Goal: Communication & Community: Answer question/provide support

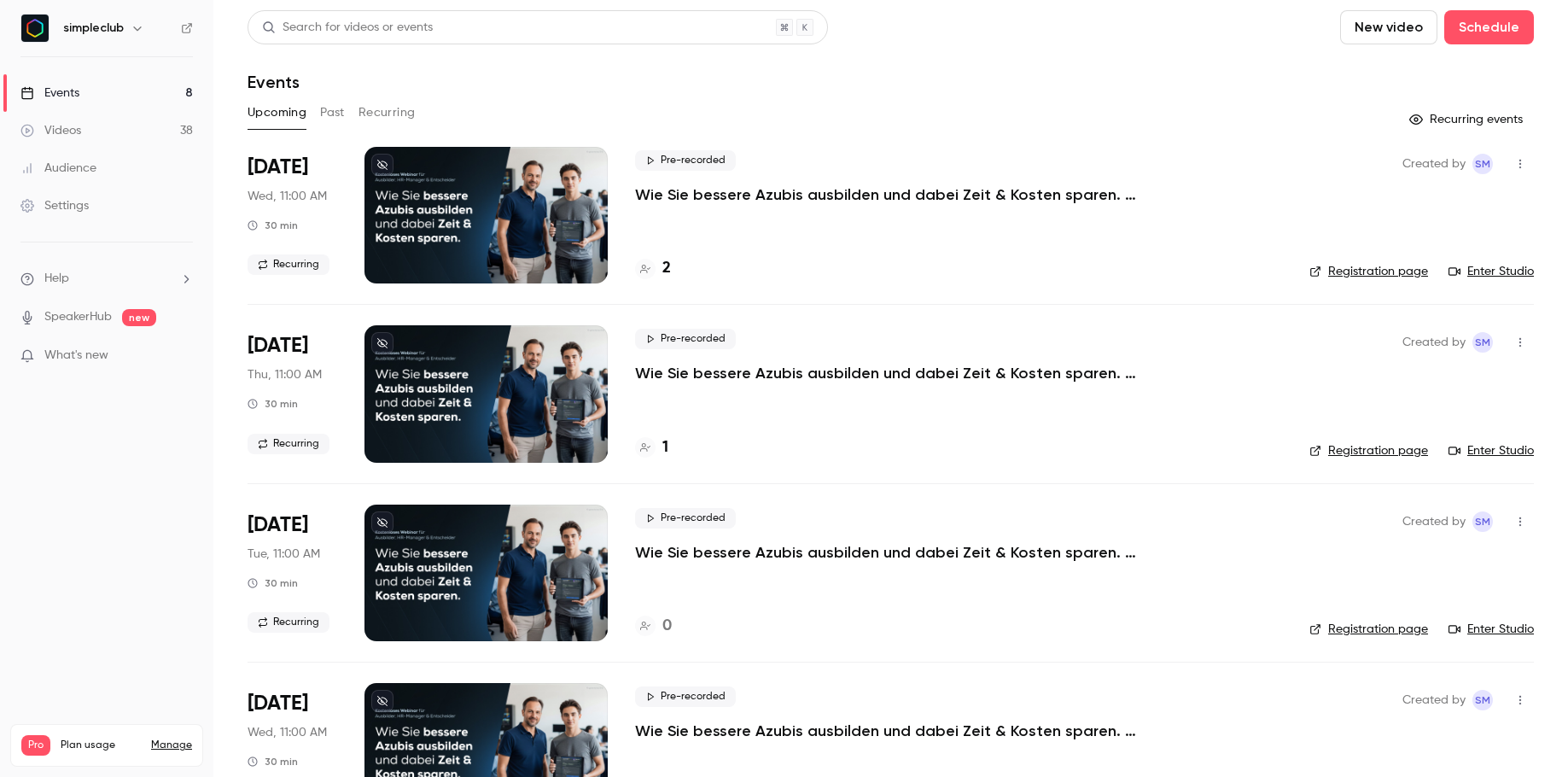
click at [114, 286] on li "Help" at bounding box center [107, 278] width 172 height 18
click at [296, 265] on link "Talk to us" at bounding box center [315, 260] width 187 height 45
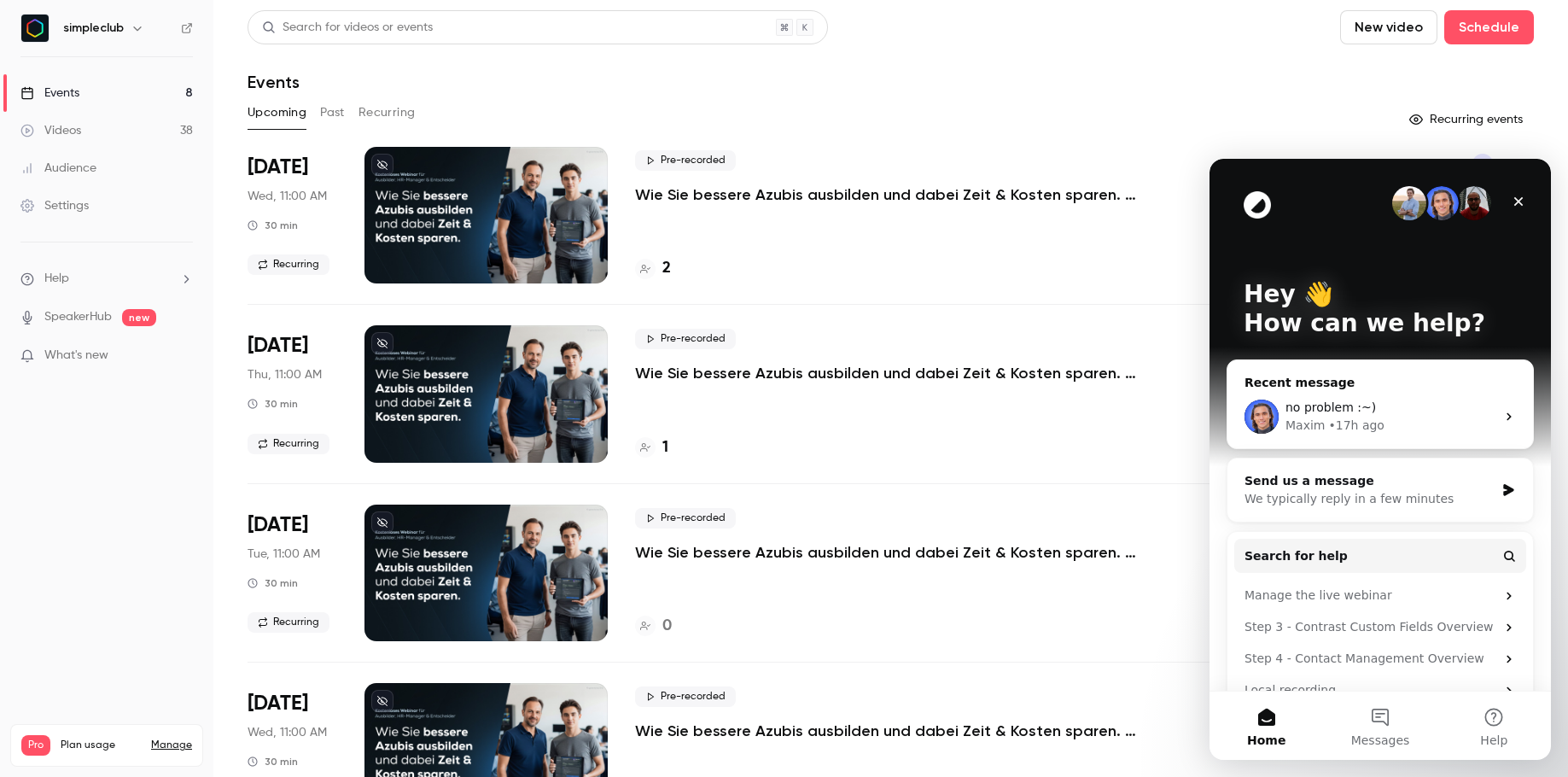
click at [1420, 429] on div "Maxim • 17h ago" at bounding box center [1390, 426] width 210 height 18
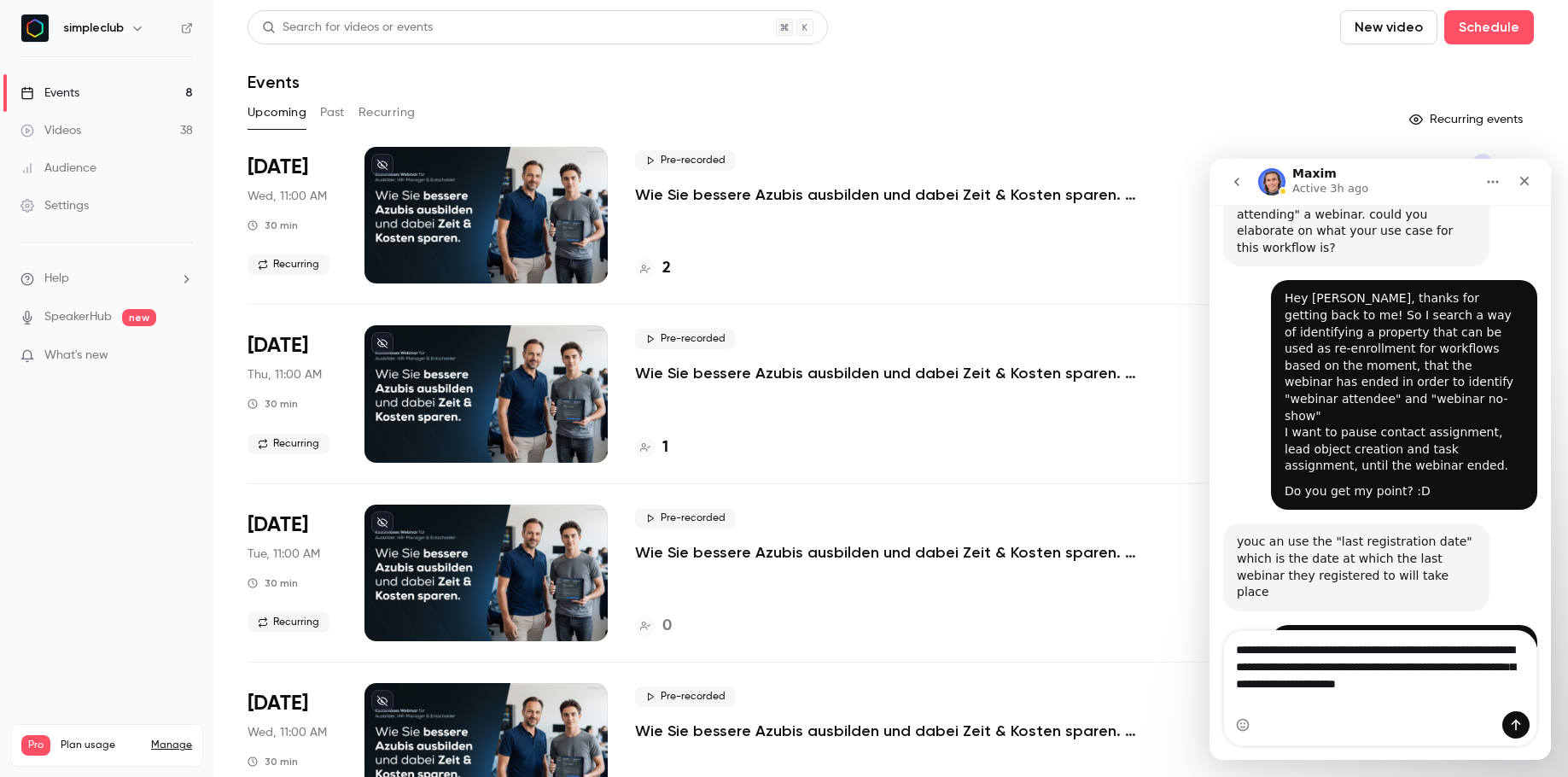
scroll to position [1790, 0]
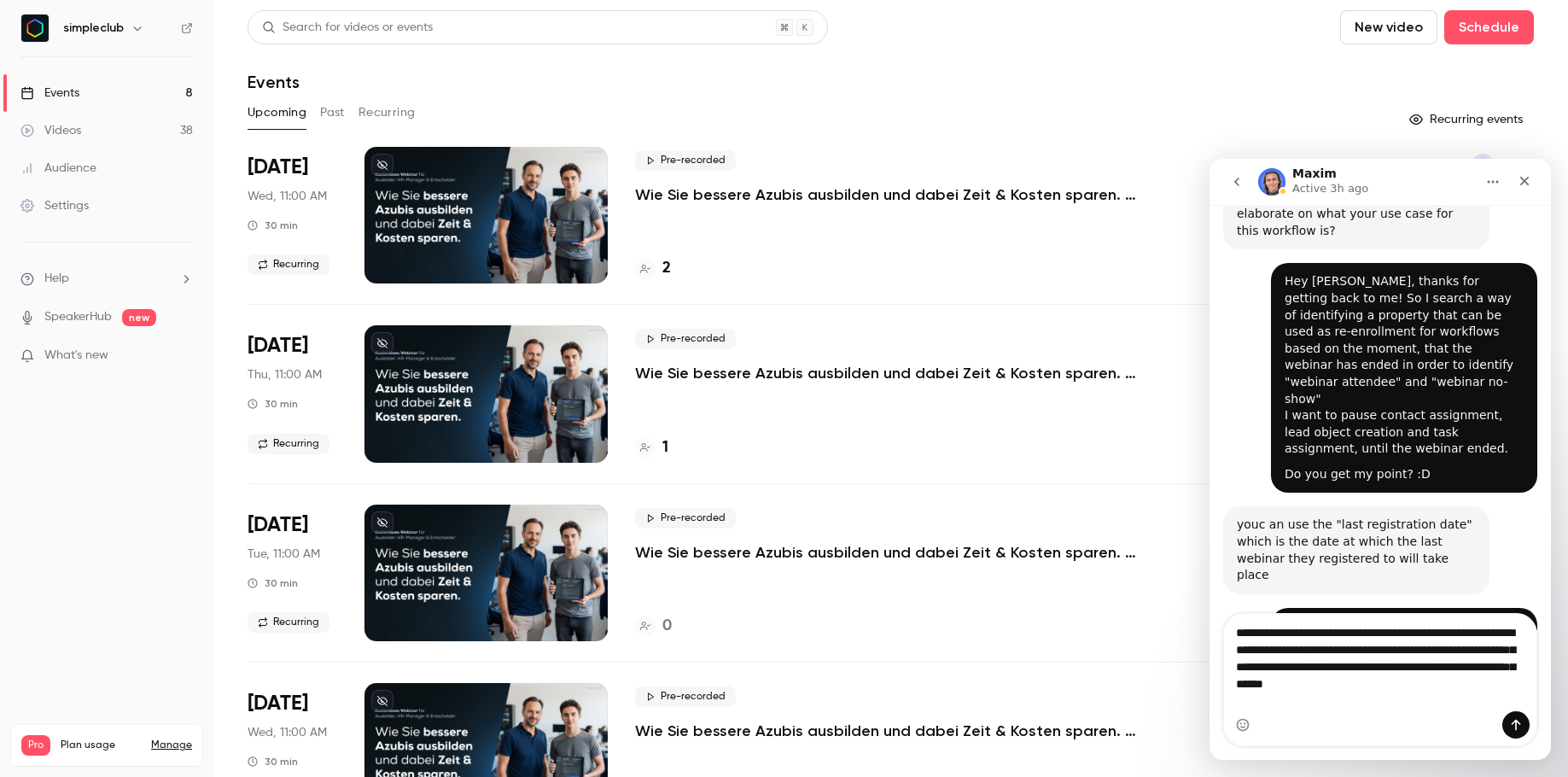
type textarea "**********"
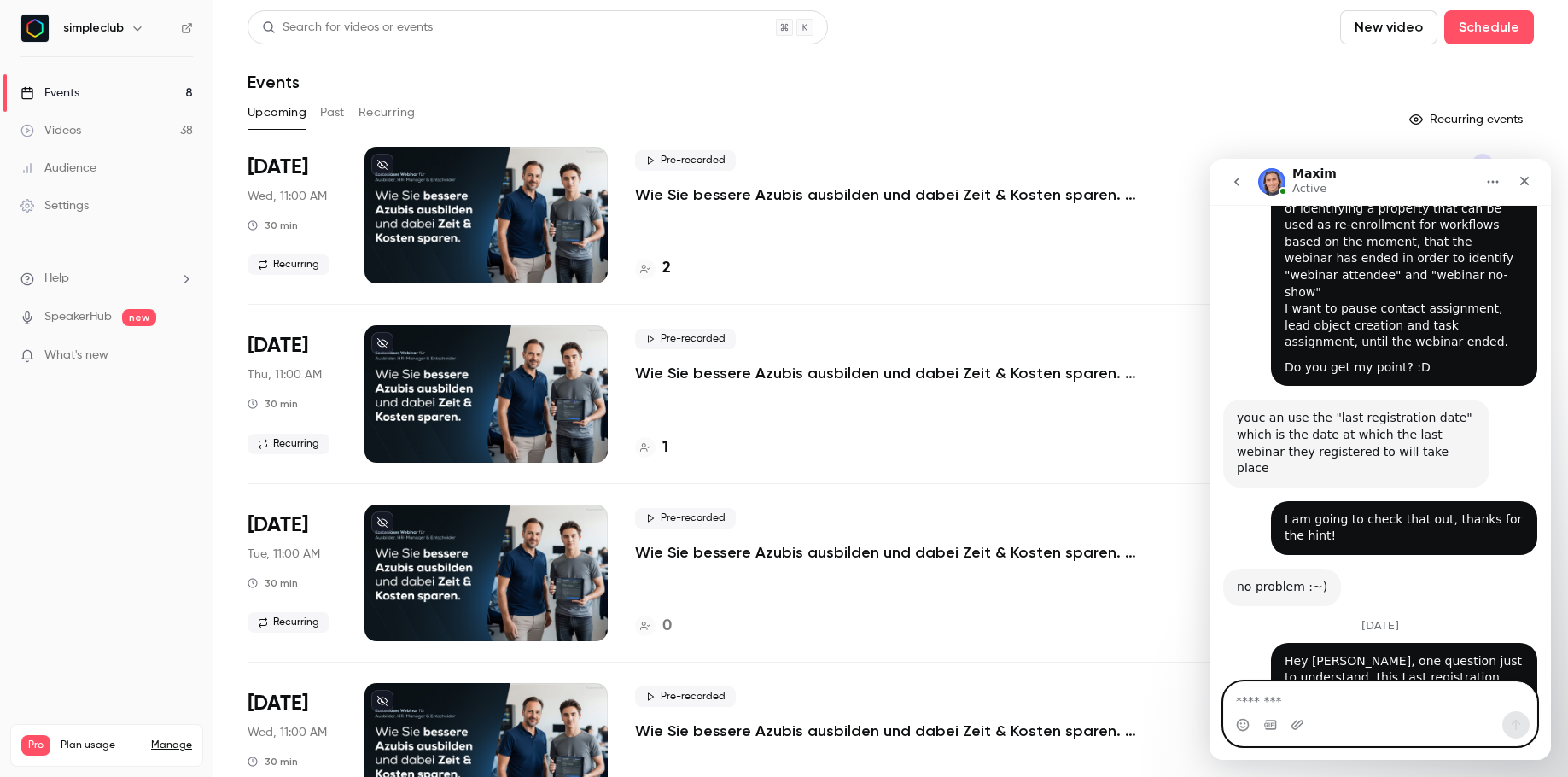
scroll to position [1948, 0]
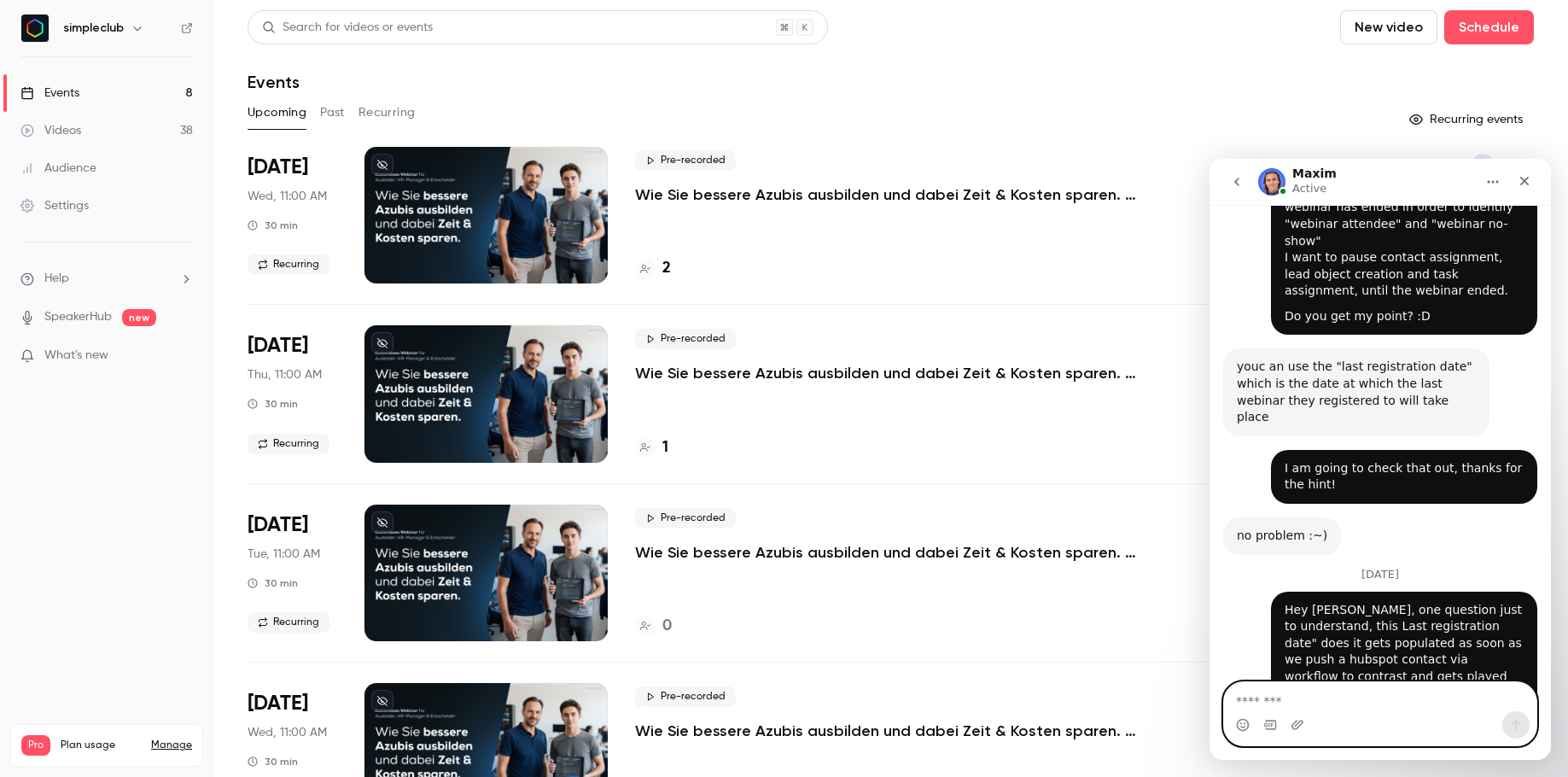
click at [1399, 701] on textarea "Message…" at bounding box center [1380, 696] width 313 height 29
click at [667, 271] on h4 "2" at bounding box center [667, 268] width 9 height 23
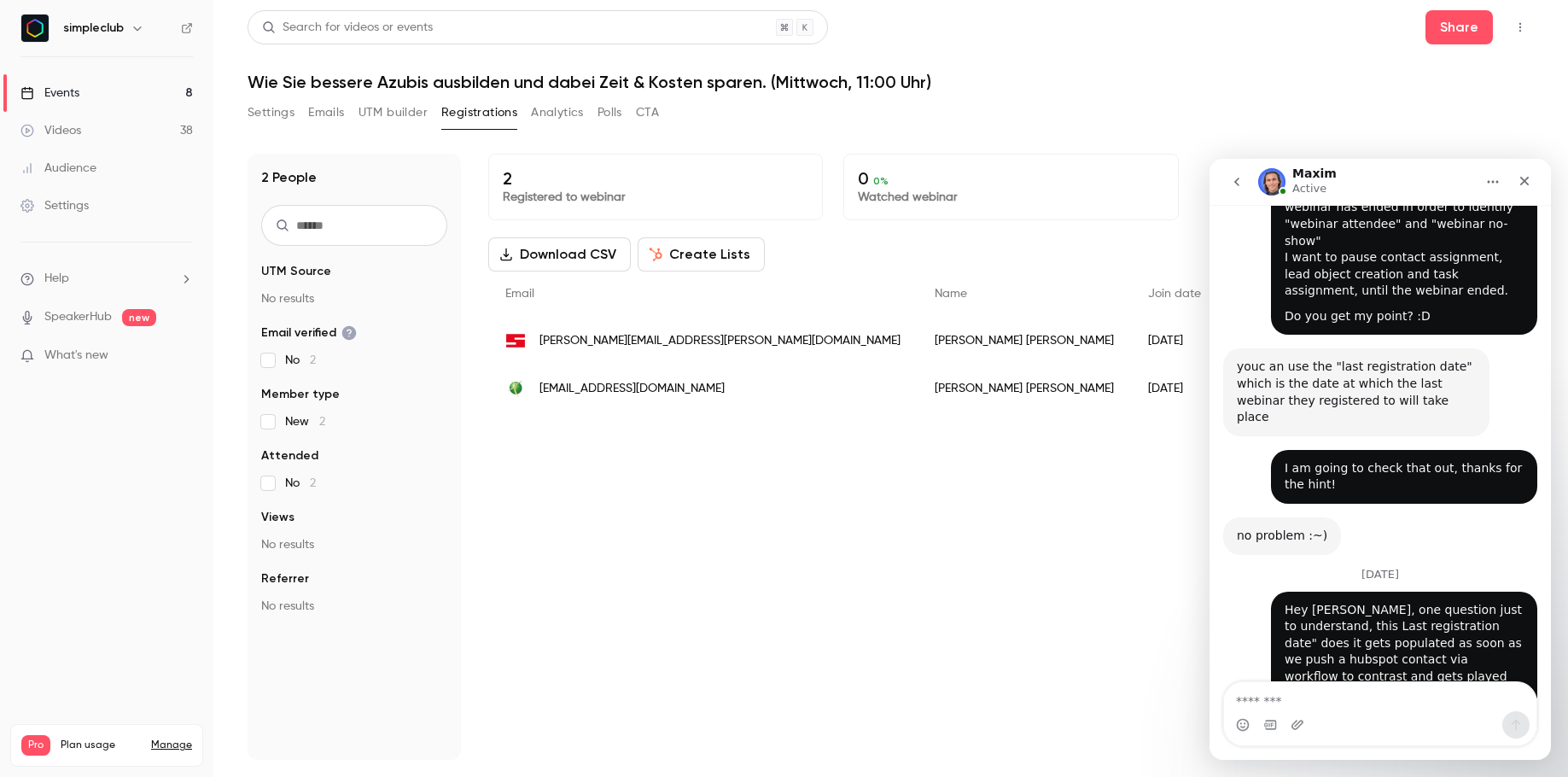
click at [612, 343] on span "thomas.keller@autohaus-rennsteig.de" at bounding box center [720, 341] width 361 height 18
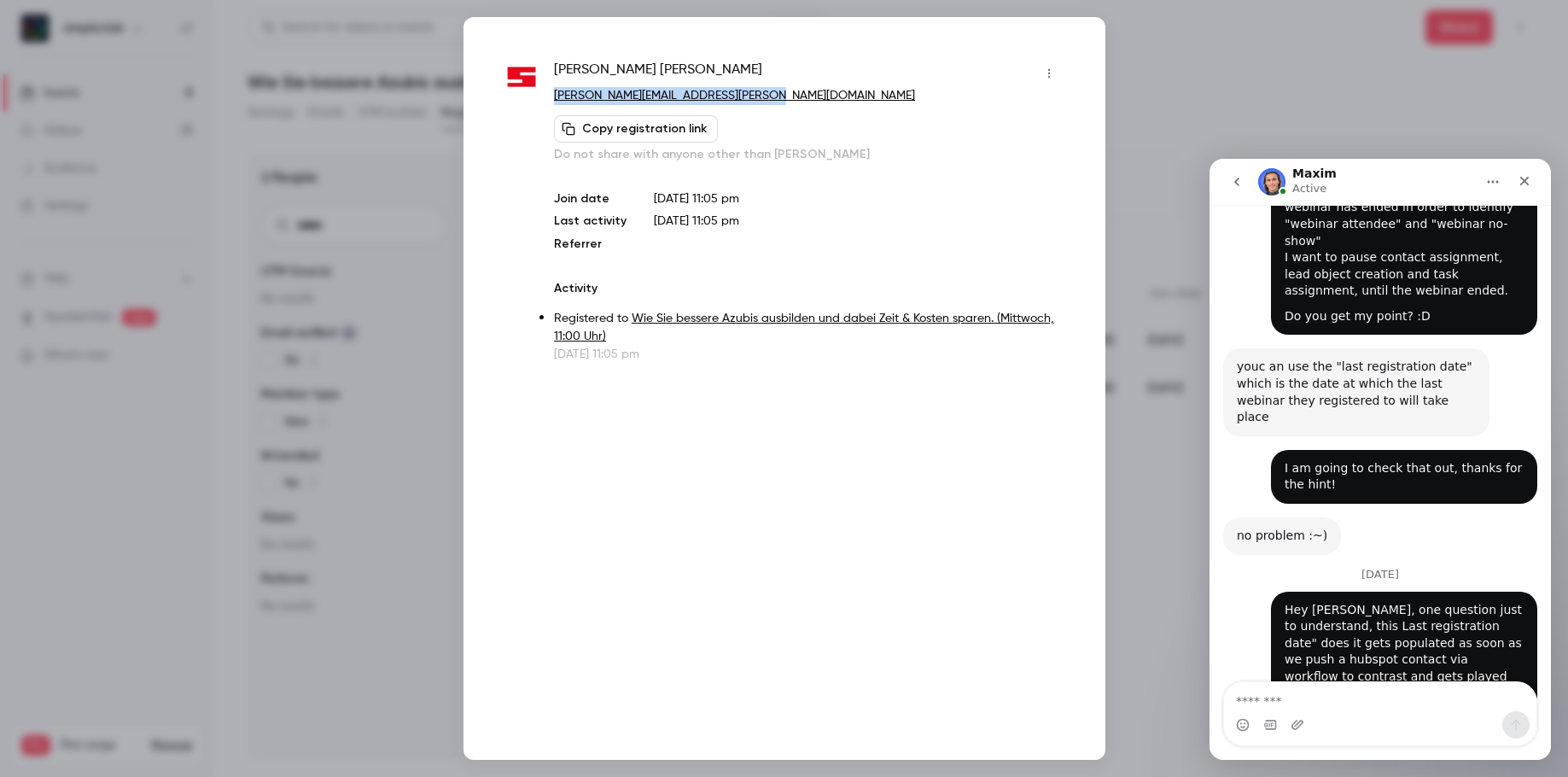
drag, startPoint x: 788, startPoint y: 95, endPoint x: 550, endPoint y: 96, distance: 238.0
click at [550, 96] on div "Thomas Keller thomas.keller@autohaus-rennsteig.de Copy registration link Do not…" at bounding box center [785, 211] width 556 height 303
copy link "thomas.keller@autohaus-rennsteig.de"
click at [1288, 725] on div "yep that should be the case Maxim • 1m ago" at bounding box center [1380, 763] width 314 height 76
click at [1290, 699] on textarea "Message…" at bounding box center [1380, 696] width 313 height 29
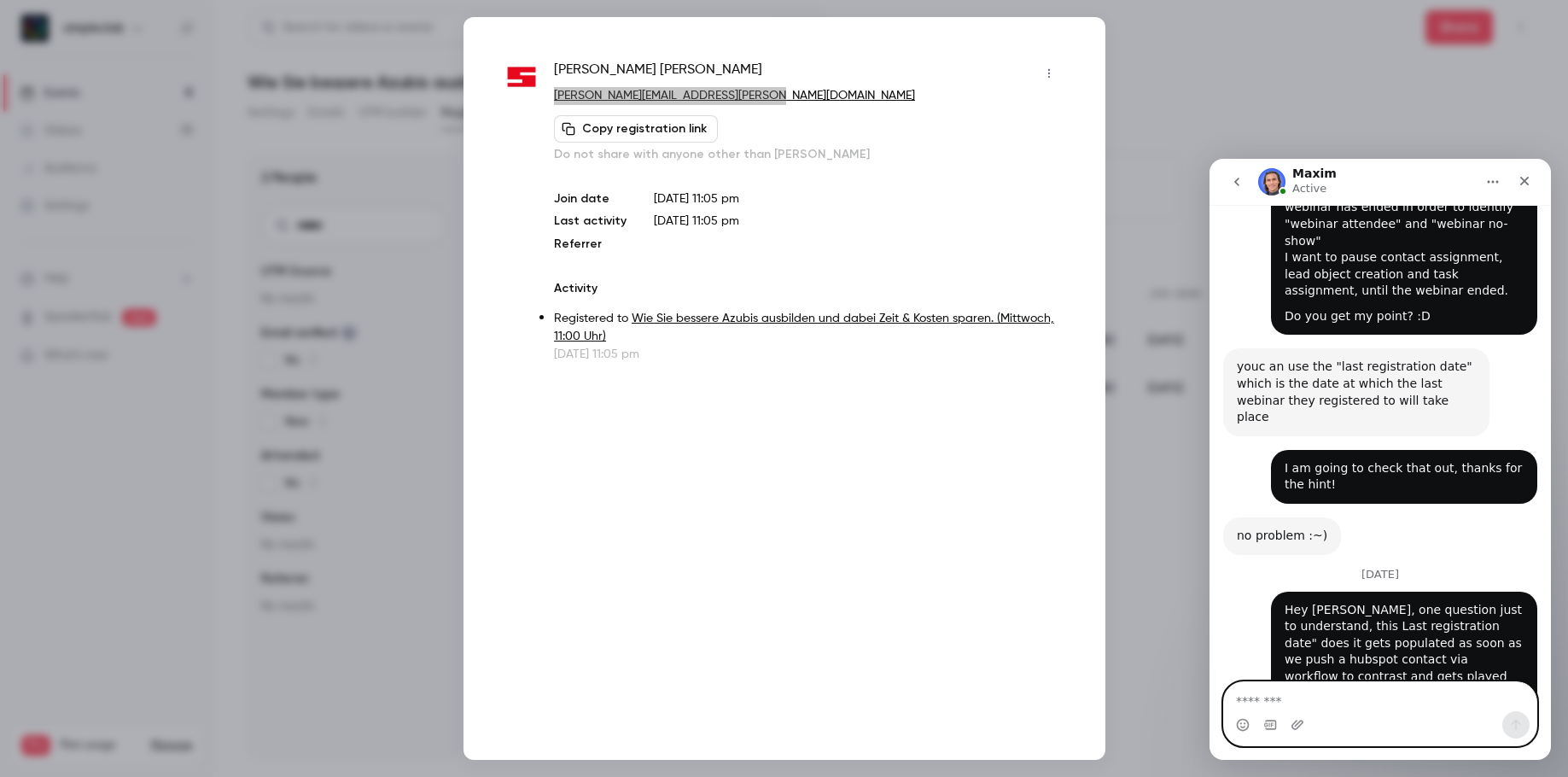
type textarea "*"
type textarea "**********"
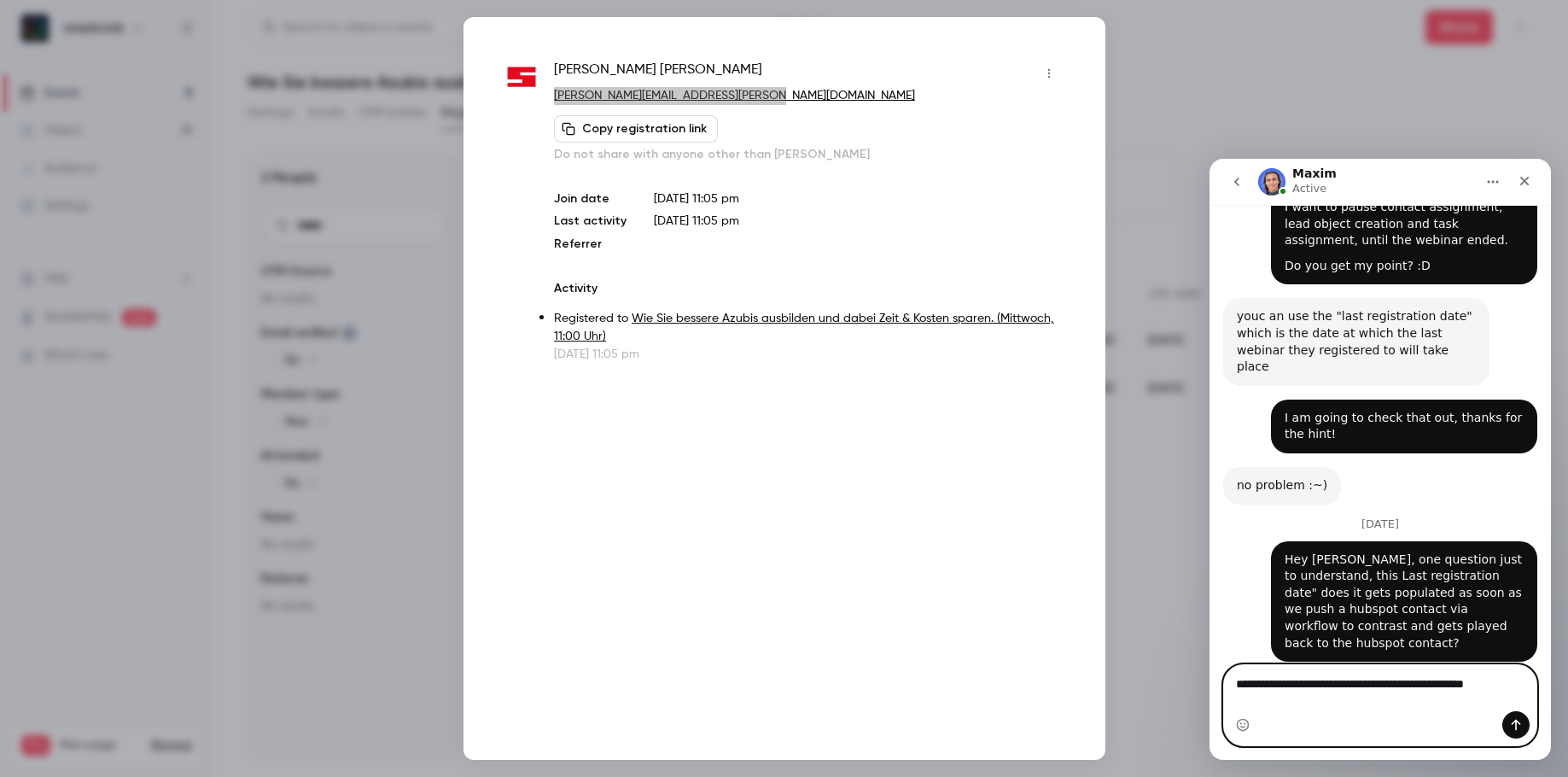
scroll to position [2015, 0]
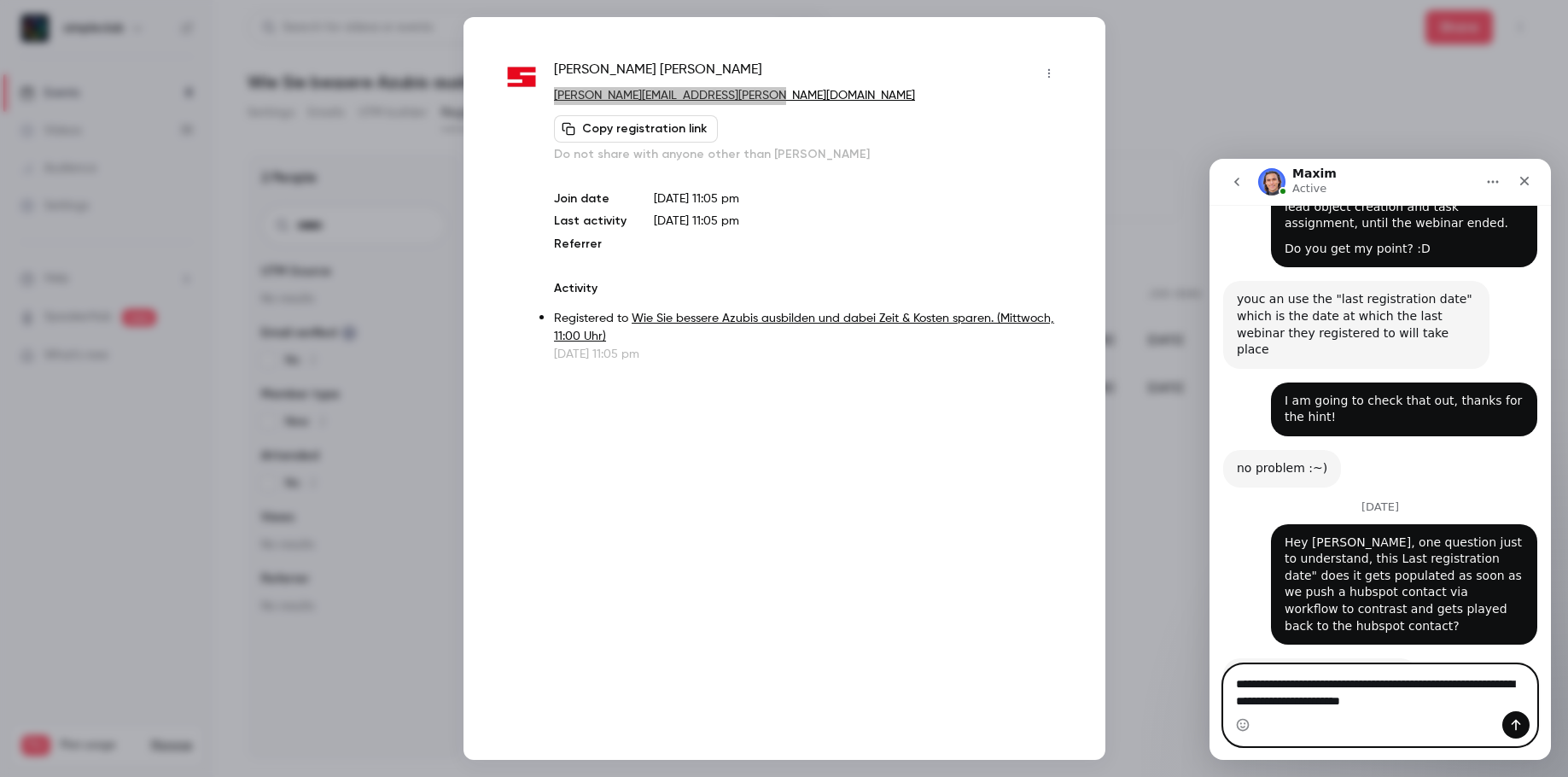
type textarea "**********"
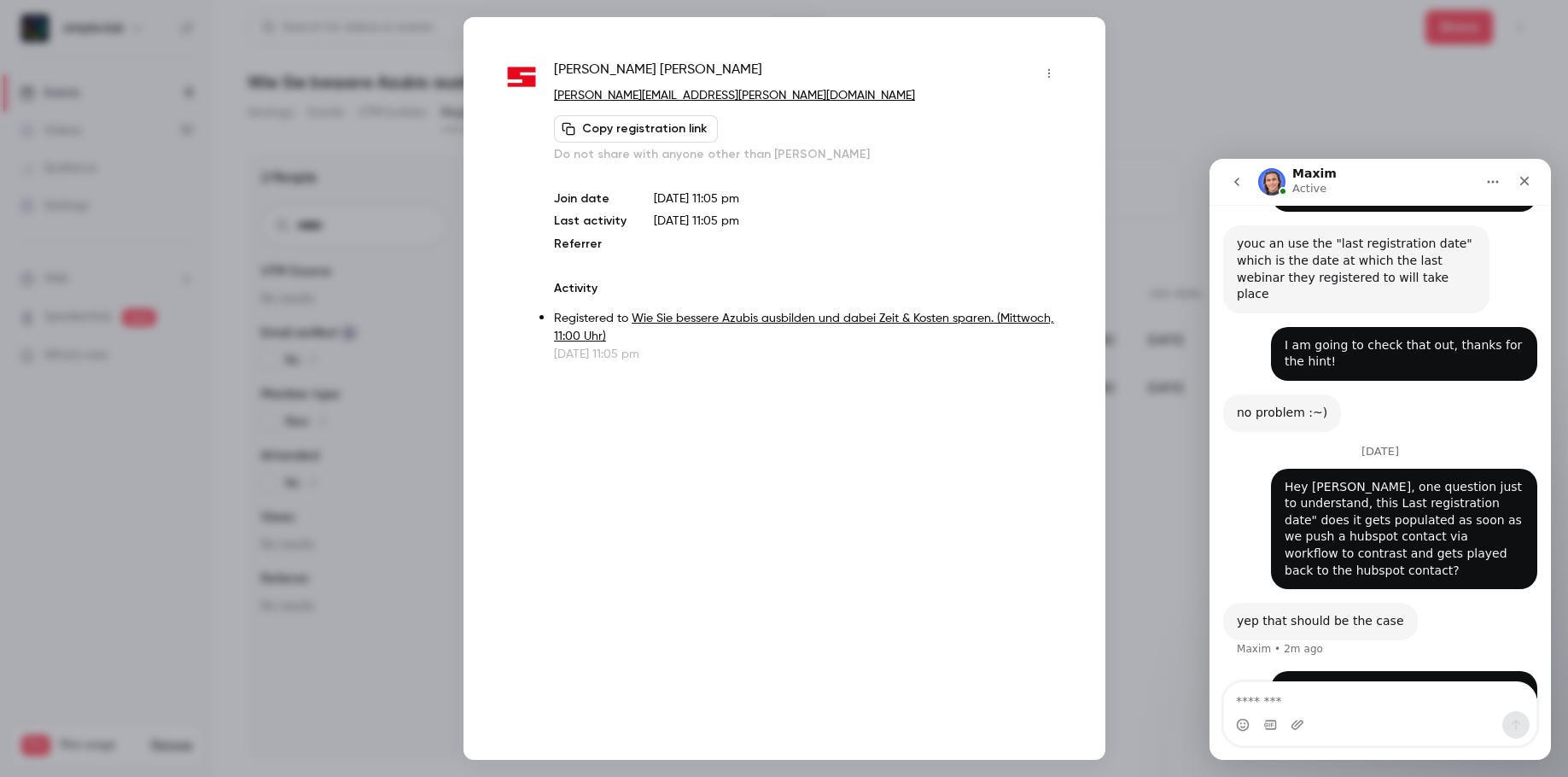
click at [1175, 52] on div at bounding box center [784, 388] width 1568 height 777
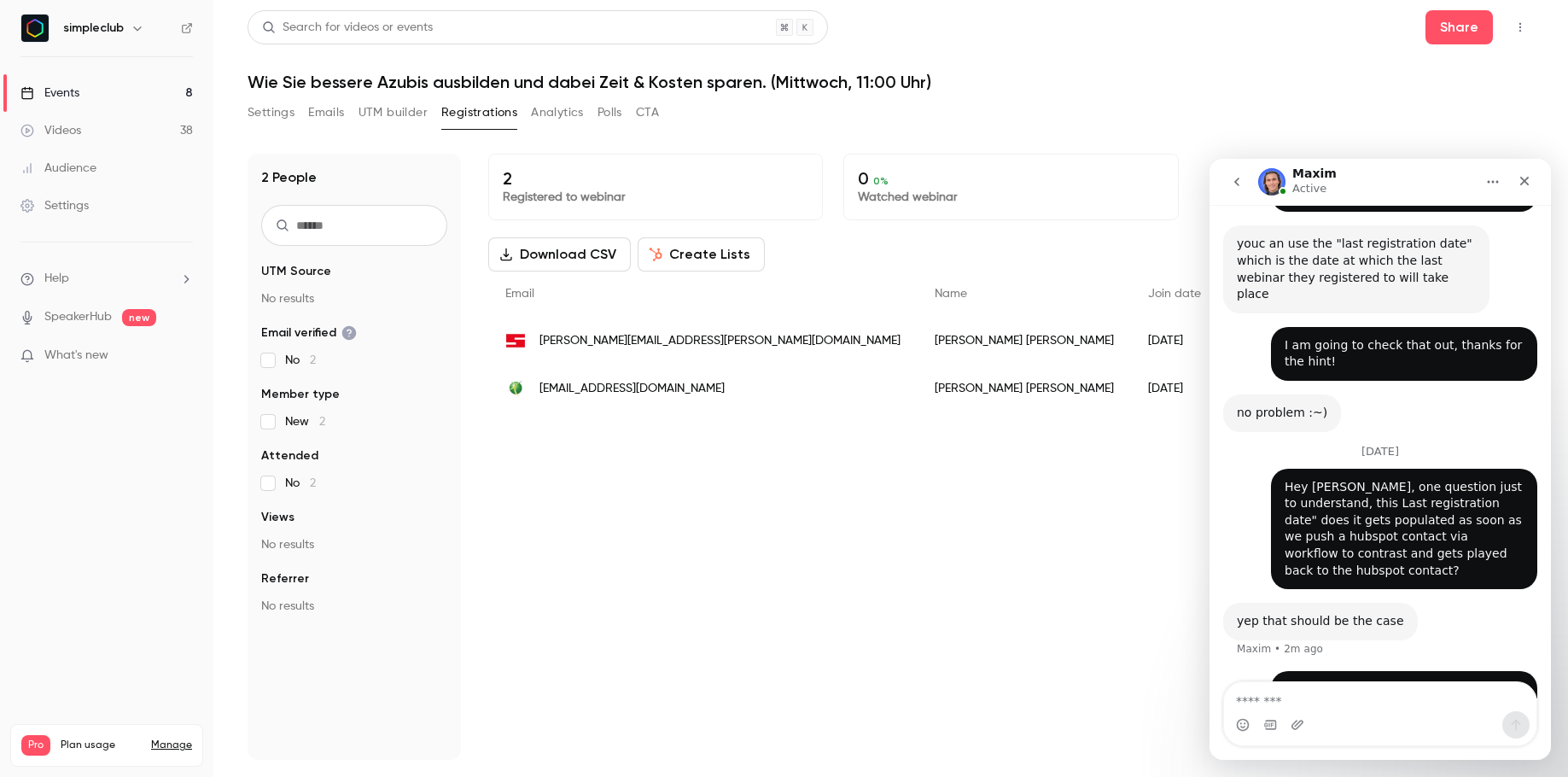
click at [1360, 713] on div "Intercom messenger" at bounding box center [1380, 725] width 313 height 28
click at [1332, 693] on textarea "Message…" at bounding box center [1380, 696] width 313 height 29
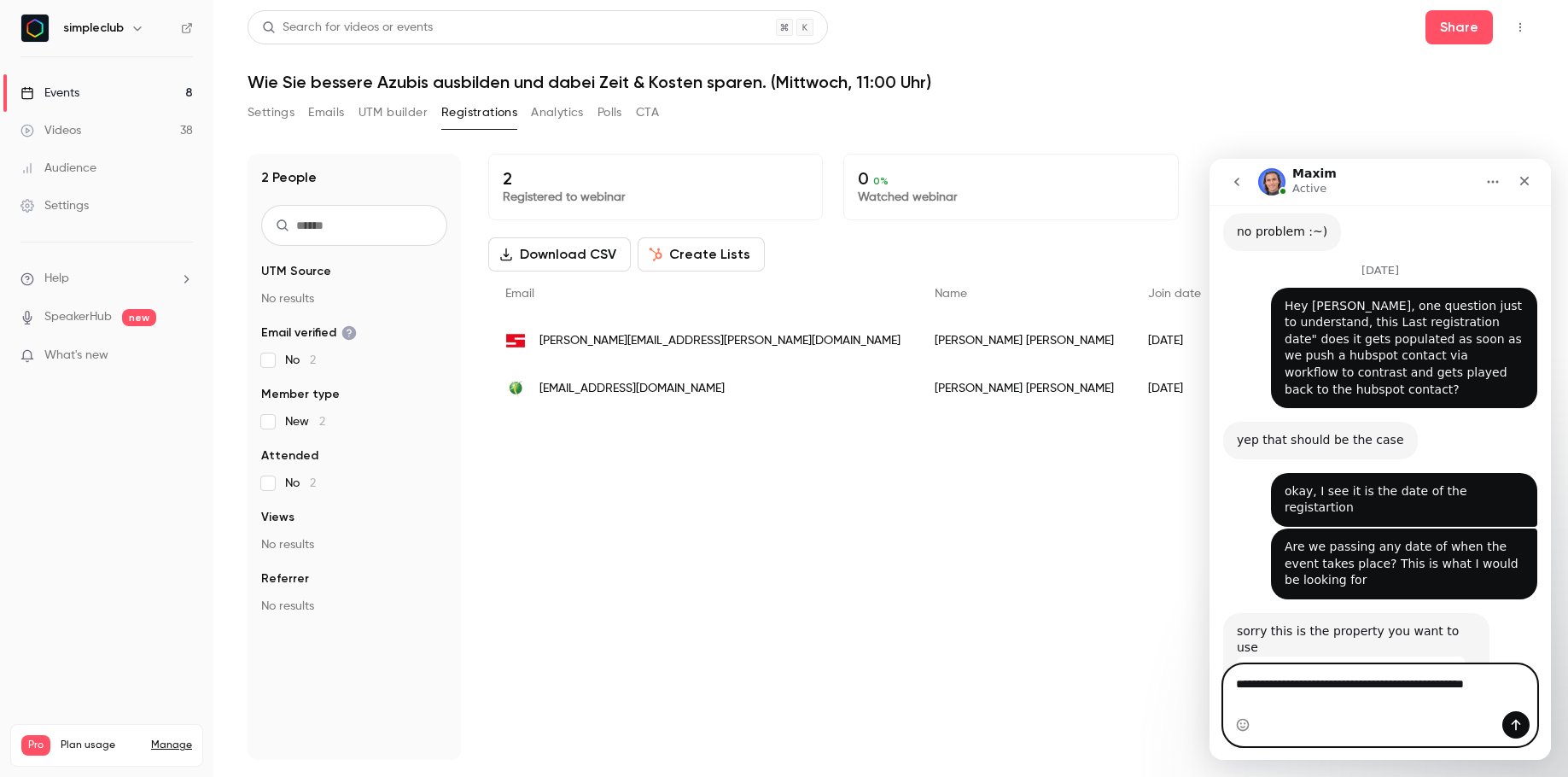
scroll to position [2263, 0]
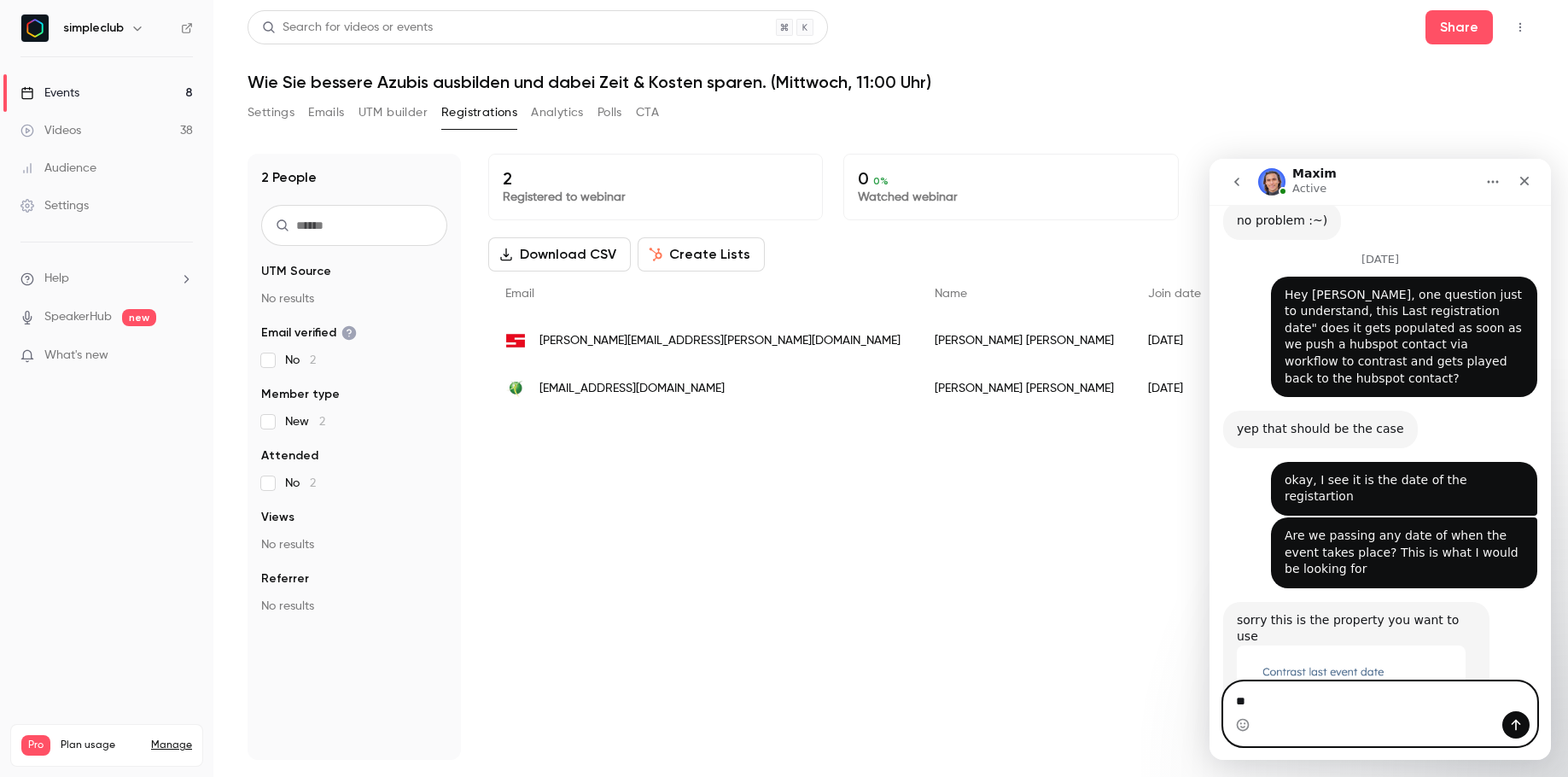
type textarea "*"
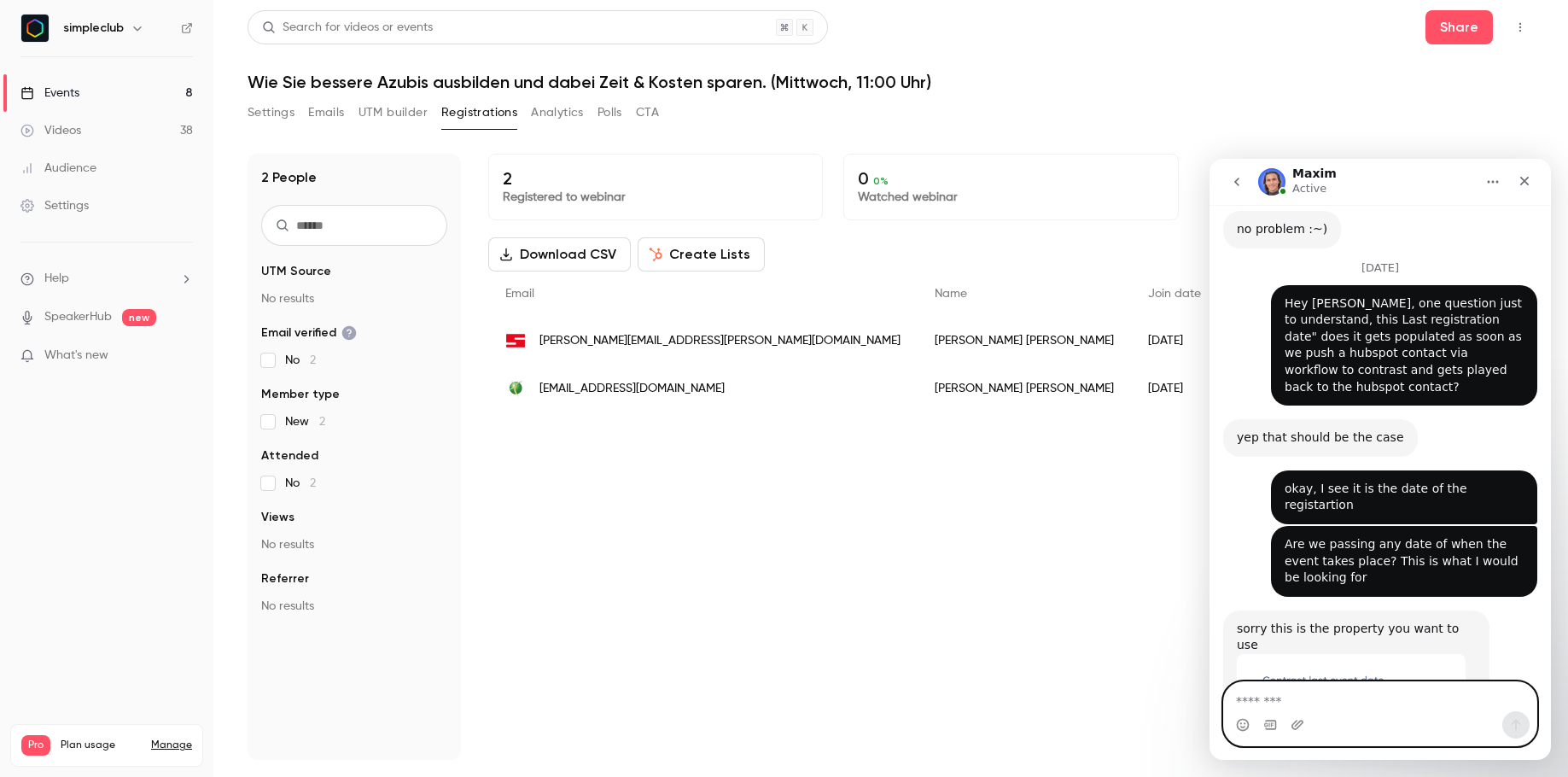
scroll to position [2254, 0]
click at [1286, 700] on textarea "Message…" at bounding box center [1380, 696] width 313 height 29
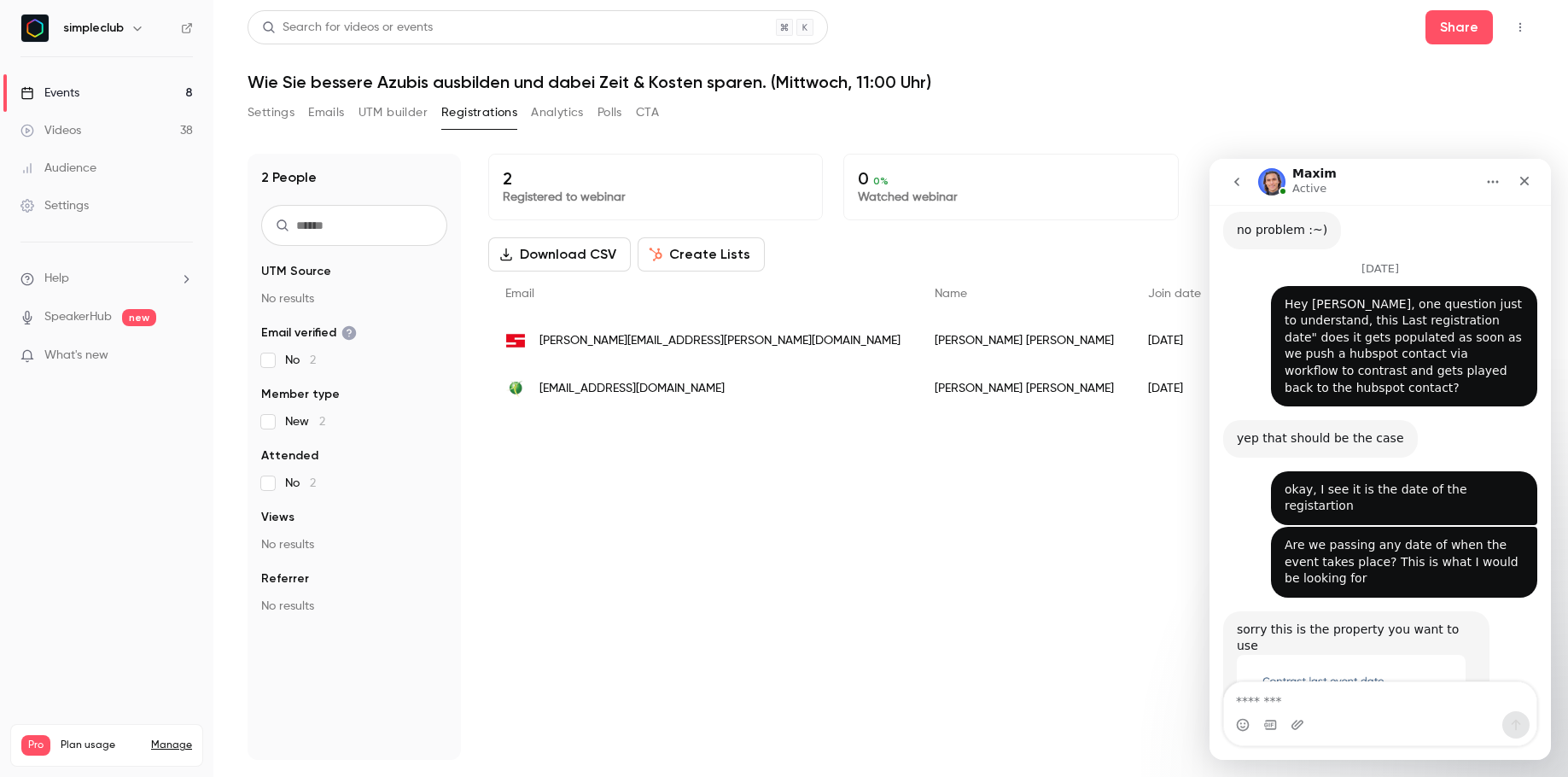
click at [1382, 715] on div "Intercom messenger" at bounding box center [1380, 725] width 313 height 28
click at [1348, 694] on textarea "Message…" at bounding box center [1380, 696] width 313 height 29
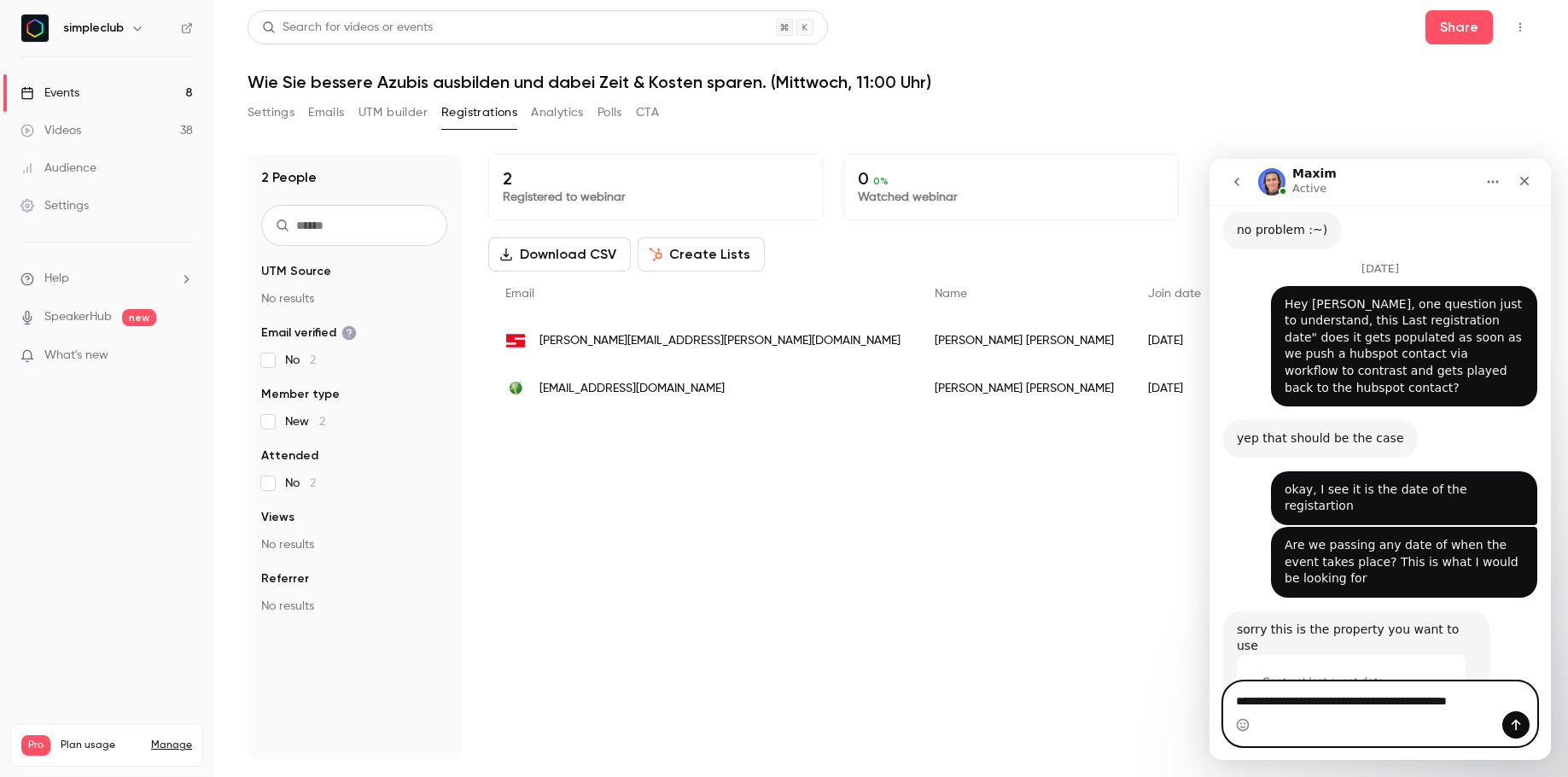
type textarea "**********"
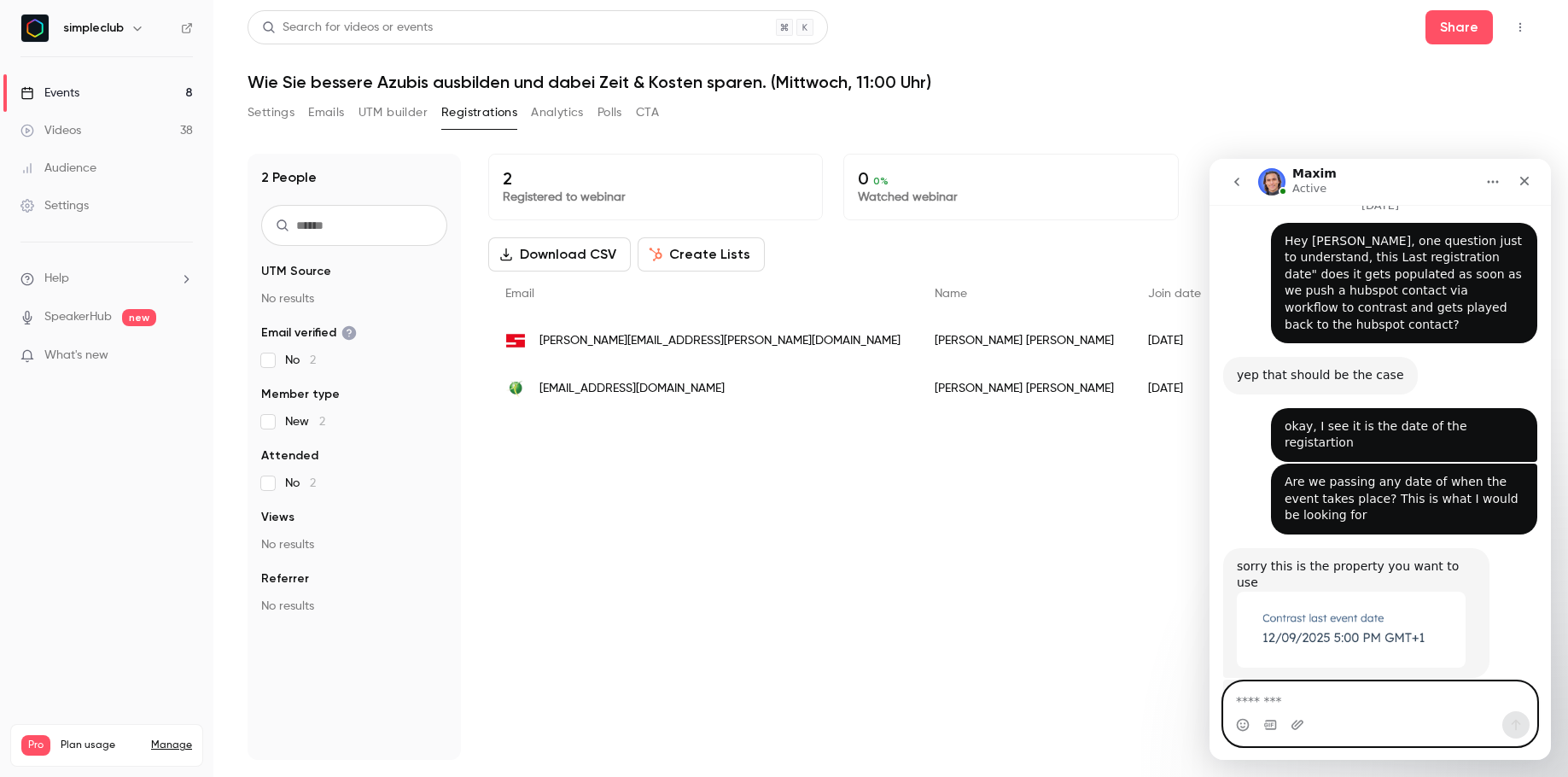
scroll to position [2320, 0]
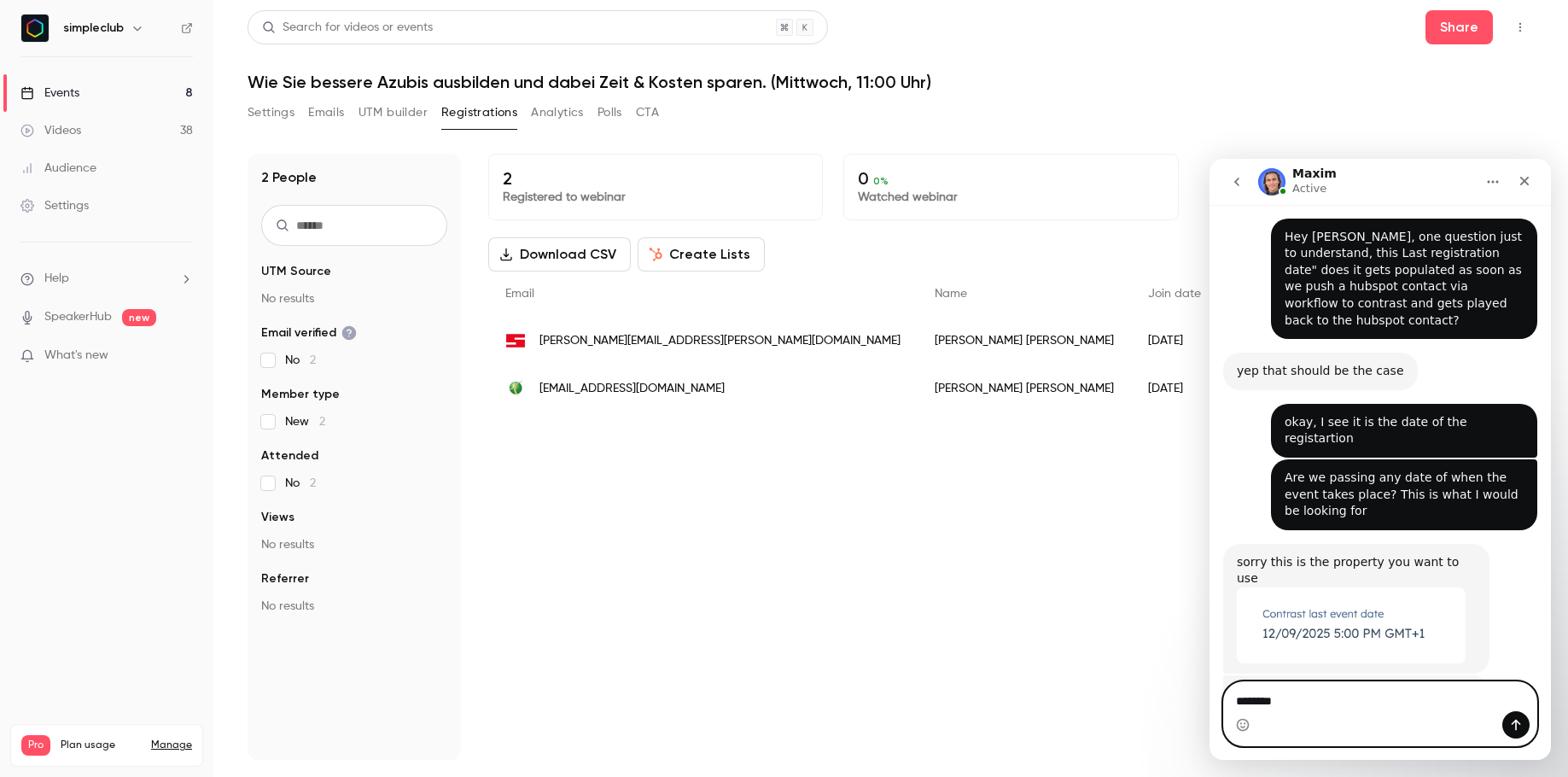
type textarea "*********"
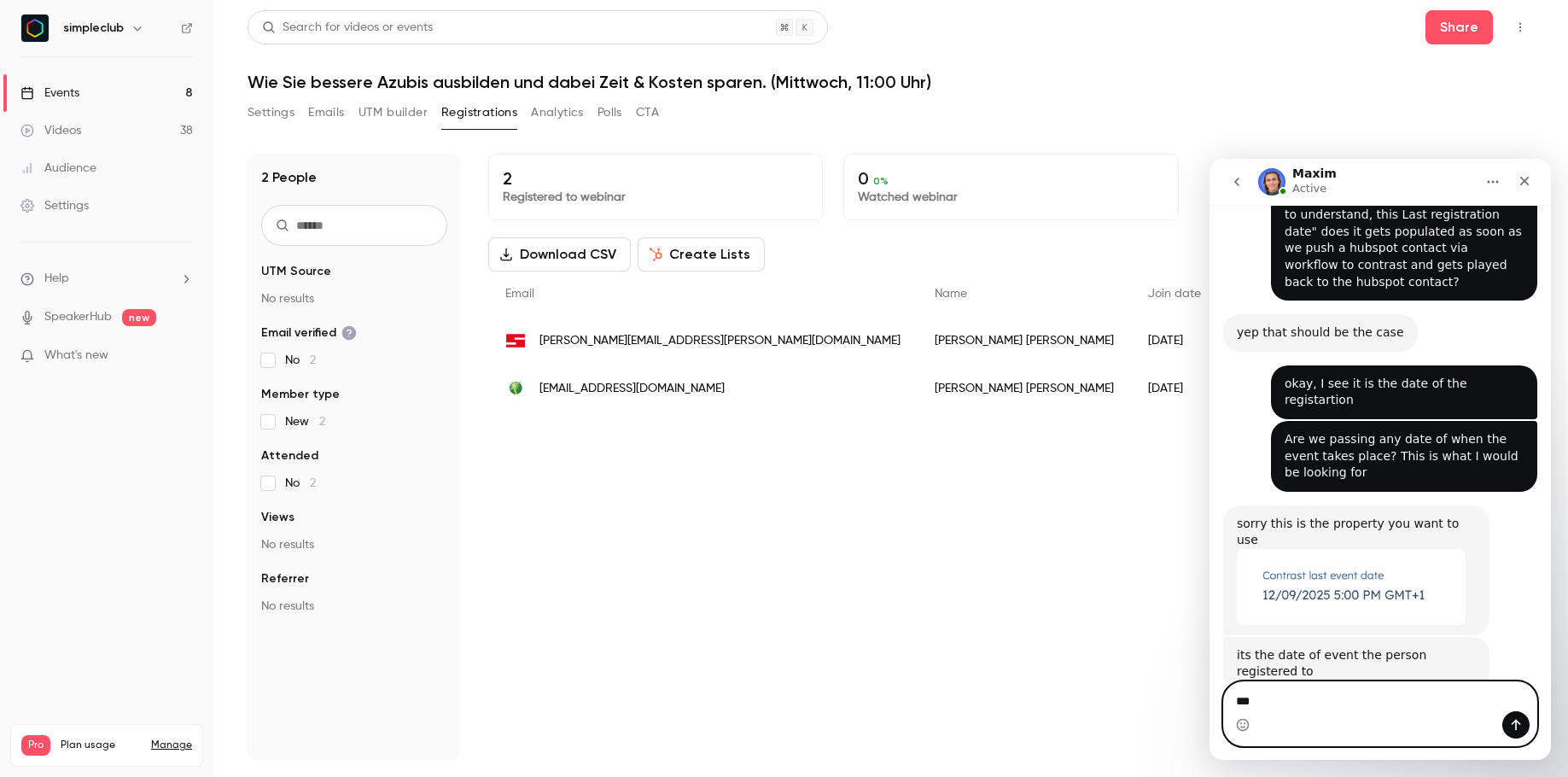
type textarea "****"
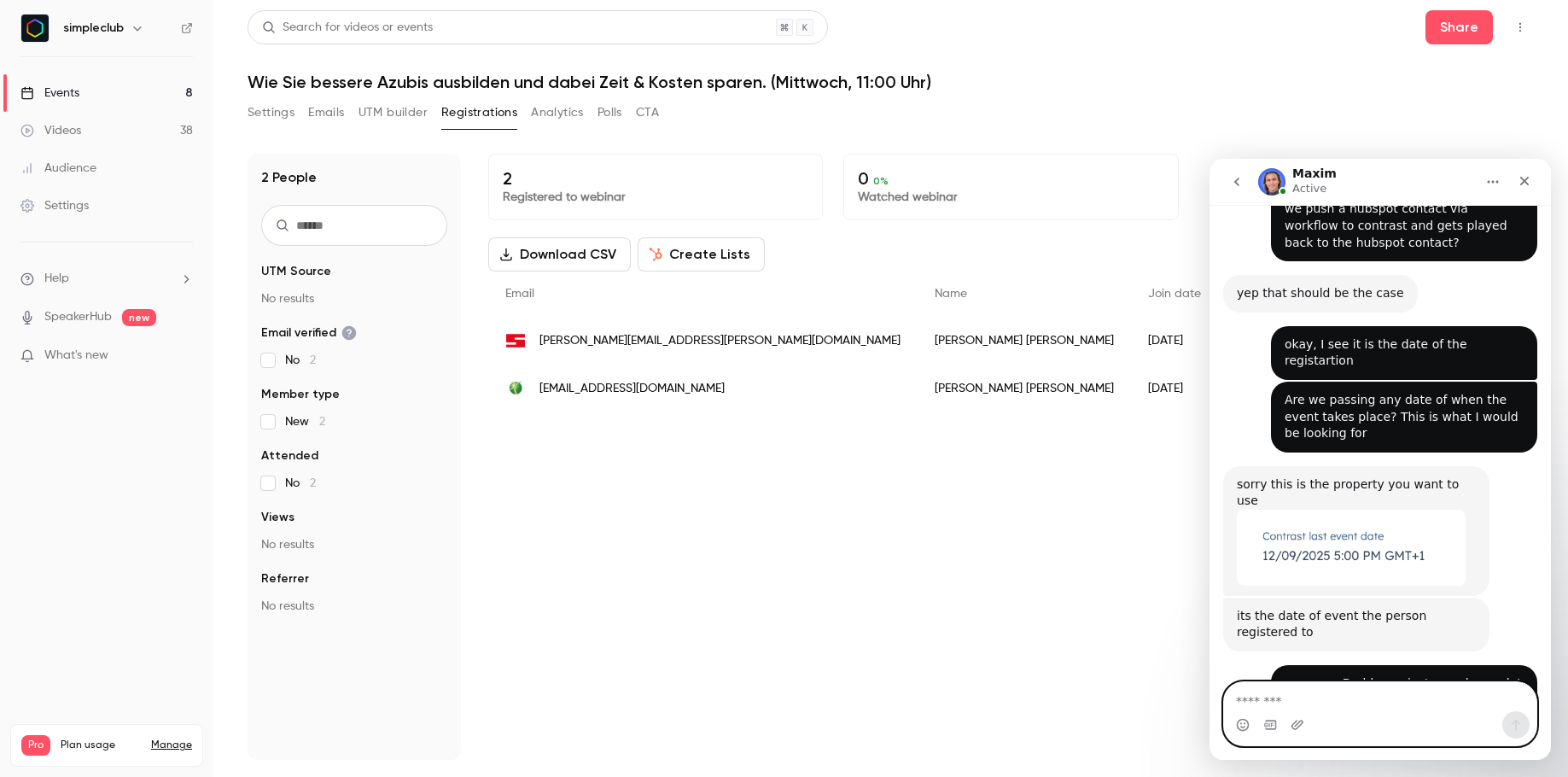
scroll to position [2505, 0]
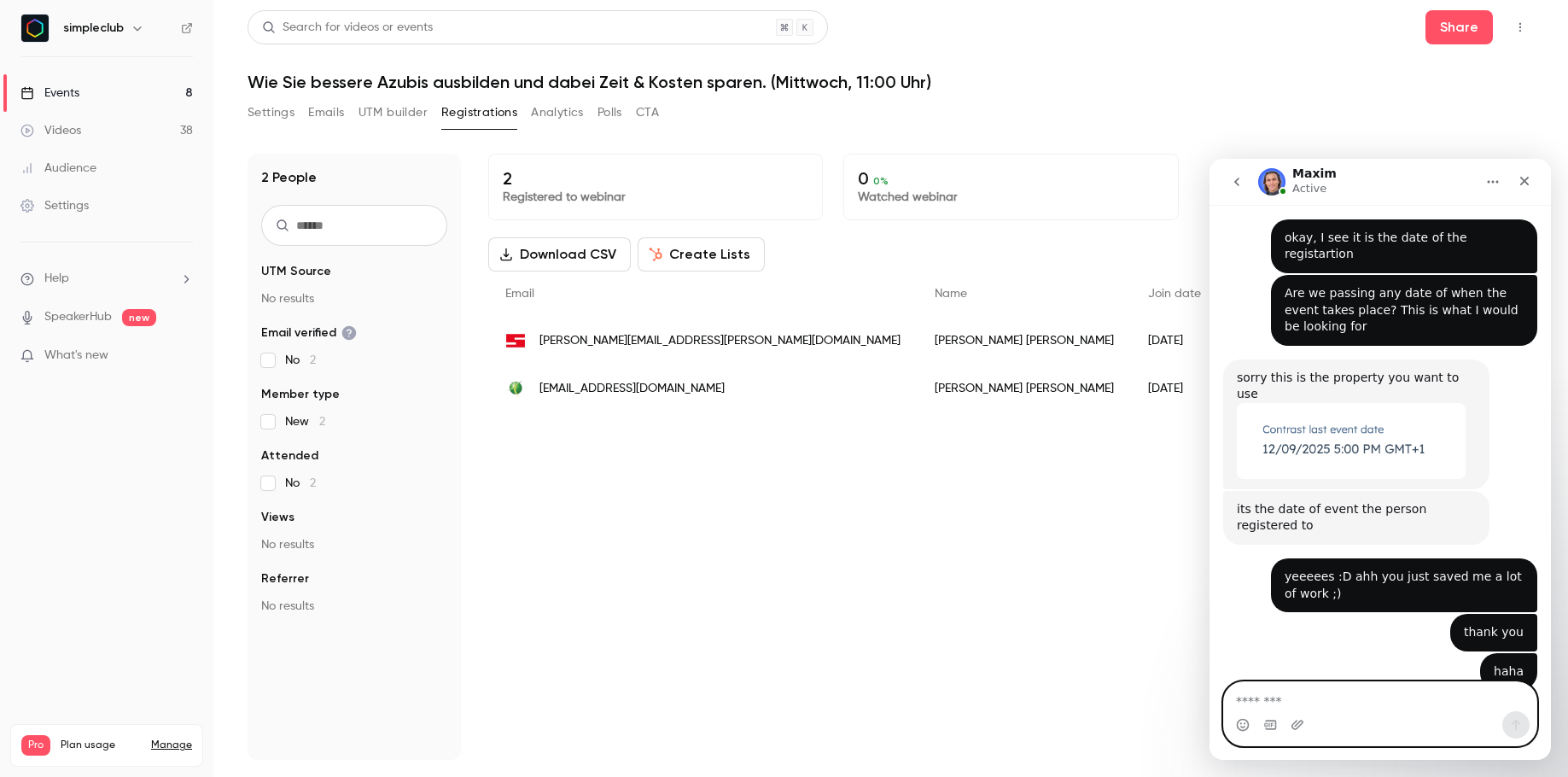
click at [1325, 693] on textarea "Message…" at bounding box center [1380, 696] width 313 height 29
click at [1328, 692] on textarea "Message…" at bounding box center [1380, 696] width 313 height 29
type textarea "**********"
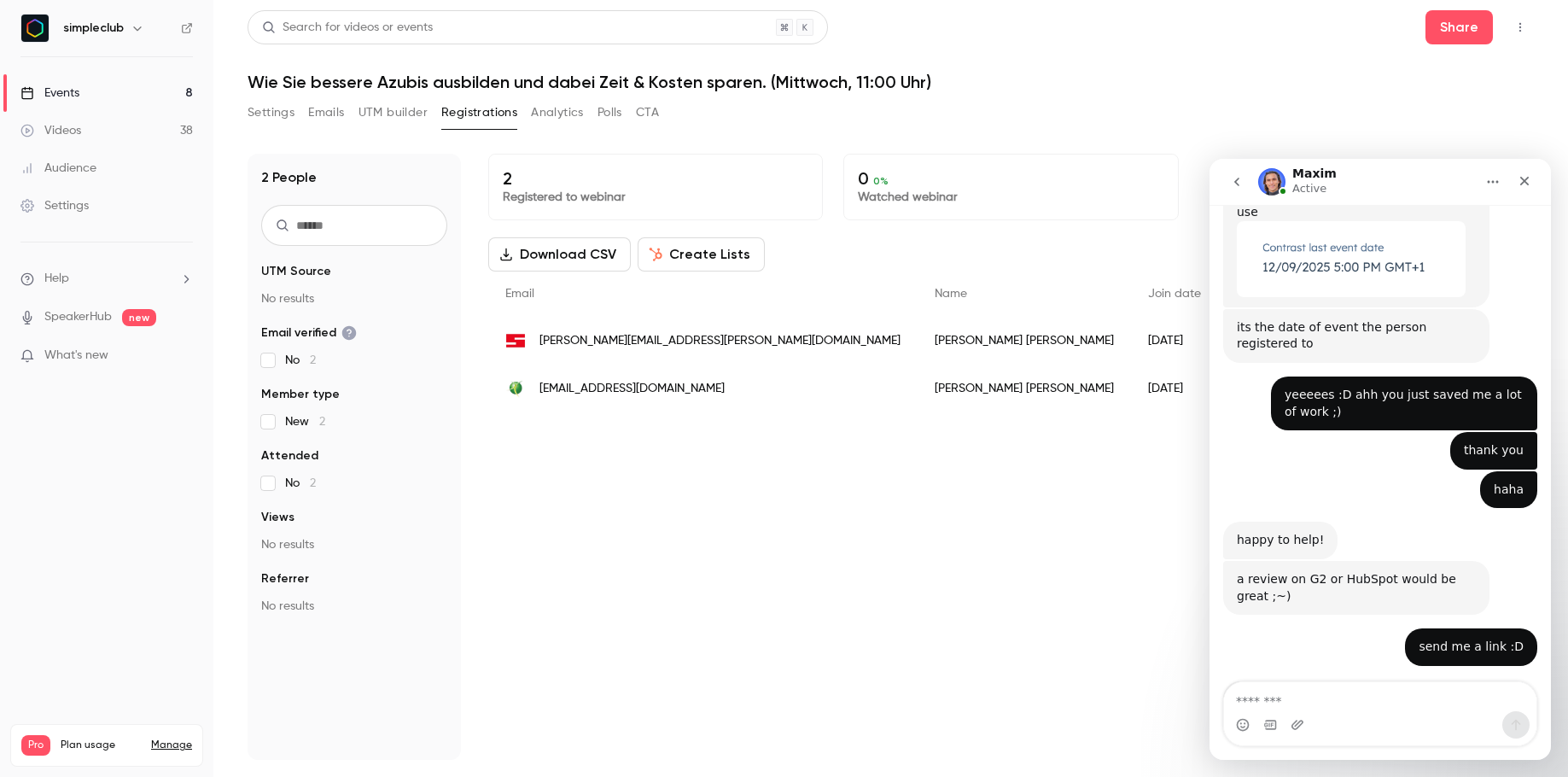
scroll to position [2696, 0]
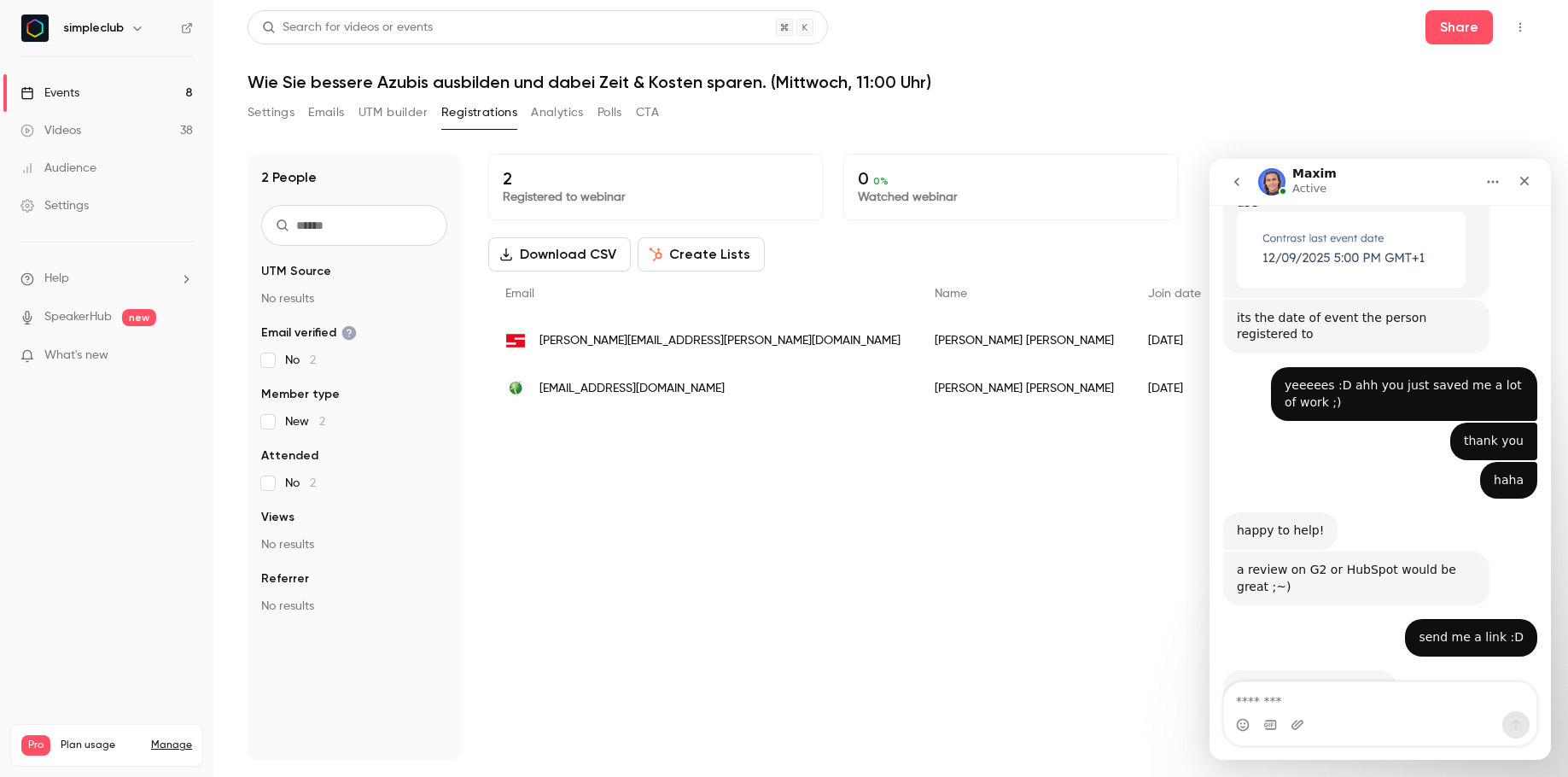
click at [158, 78] on link "Events 8" at bounding box center [107, 93] width 213 height 37
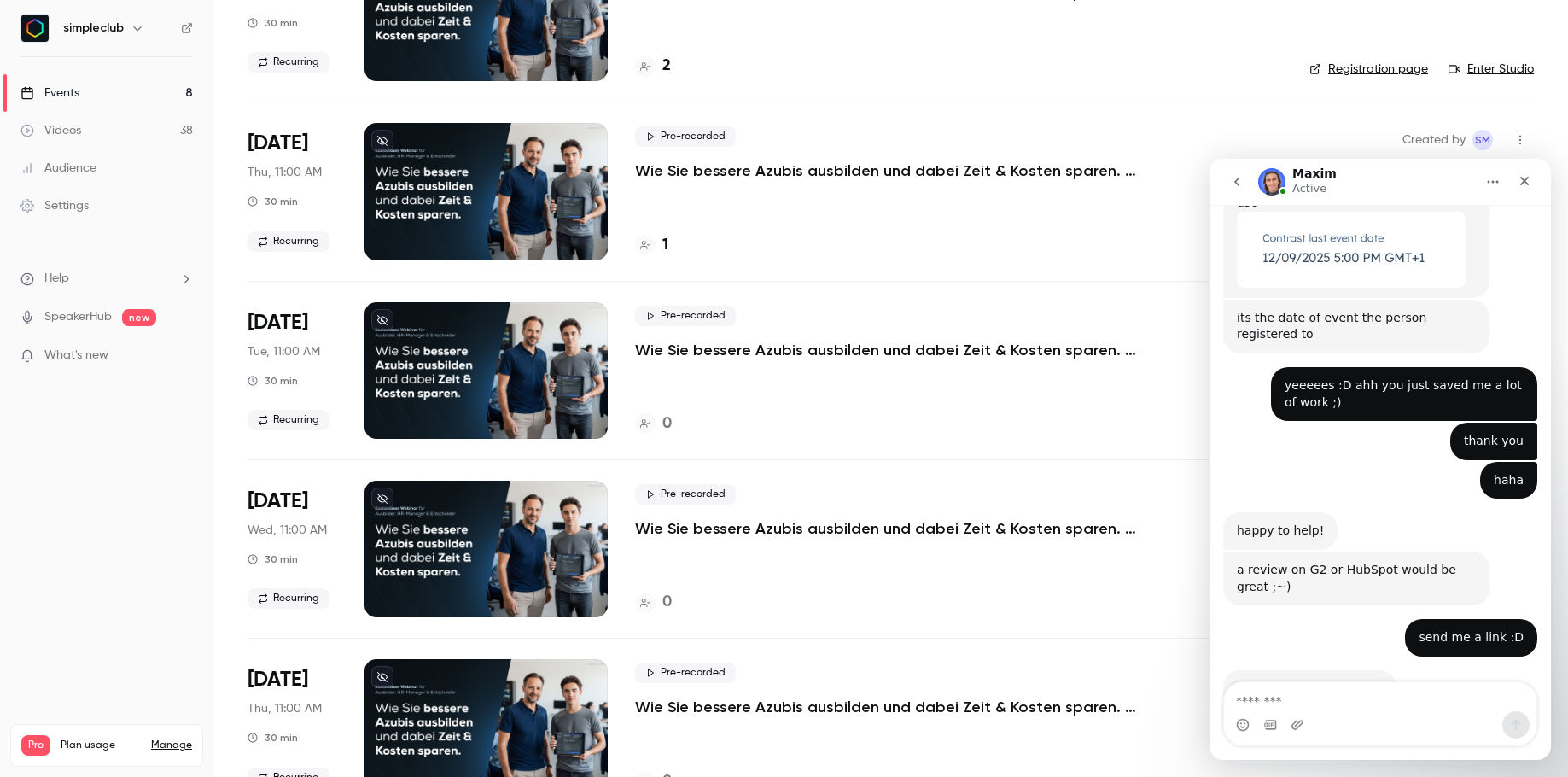
scroll to position [204, 0]
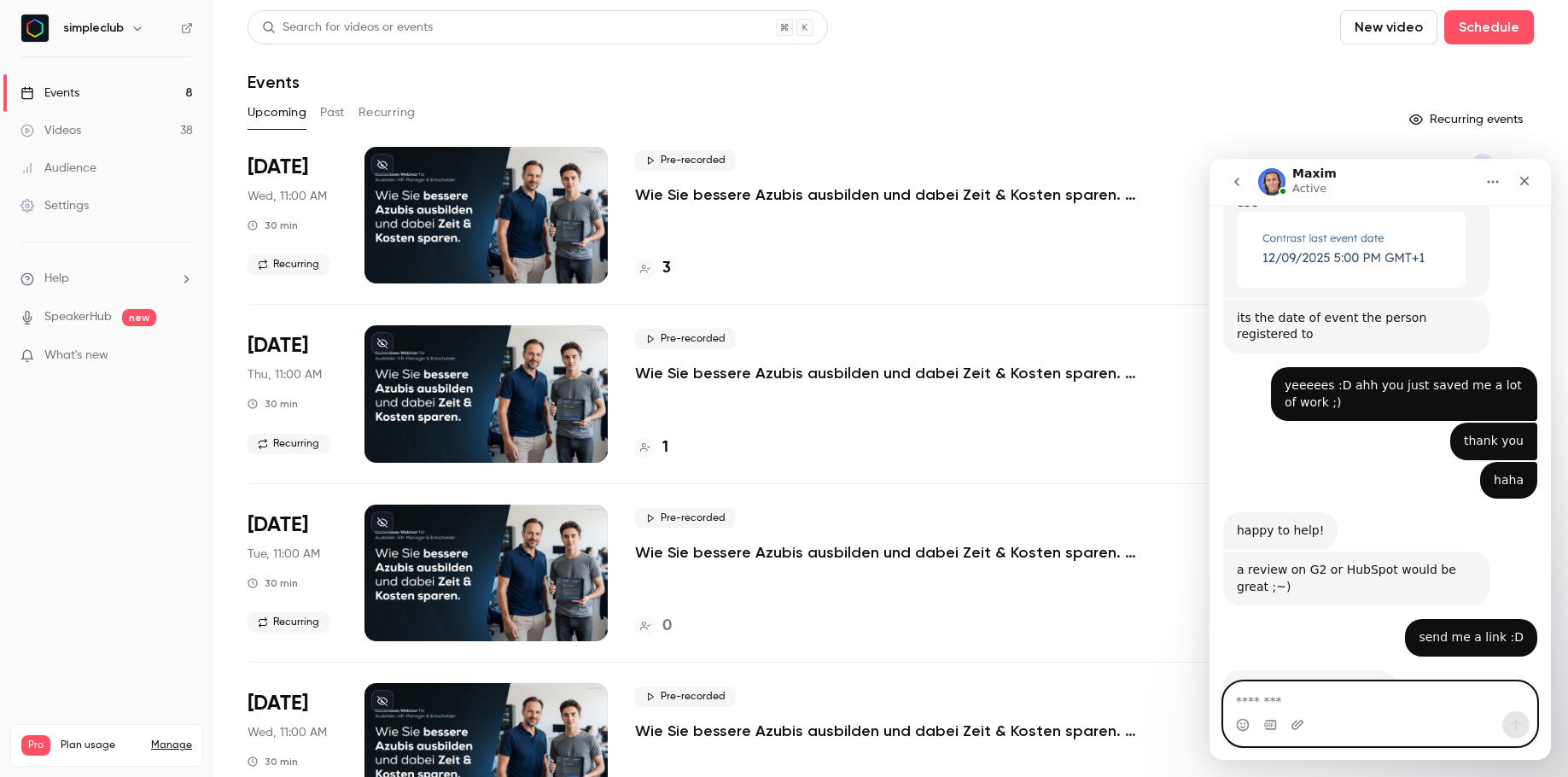
click at [1313, 701] on textarea "Message…" at bounding box center [1380, 696] width 313 height 29
type textarea "**********"
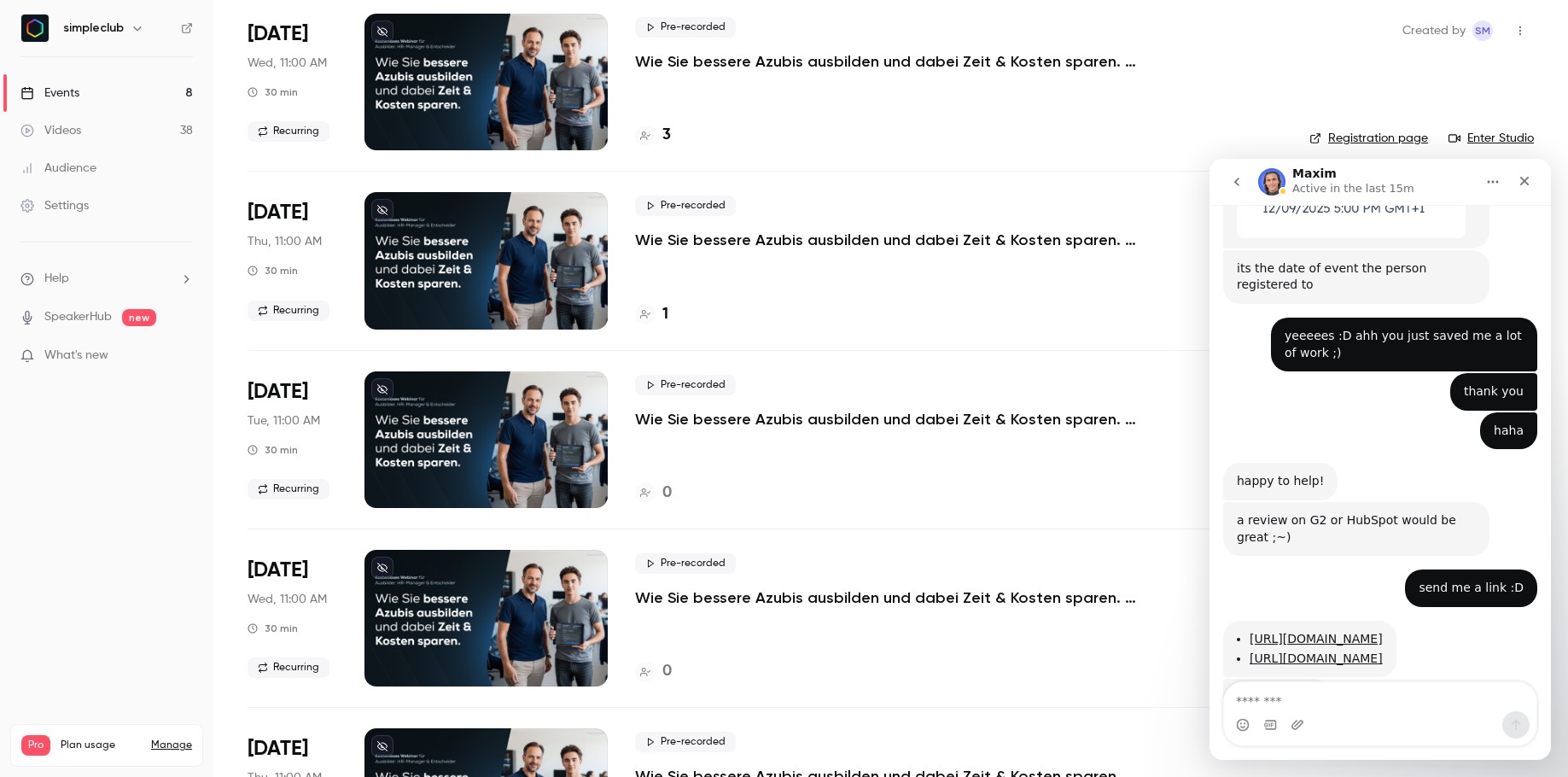
scroll to position [2748, 0]
